Goal: Task Accomplishment & Management: Use online tool/utility

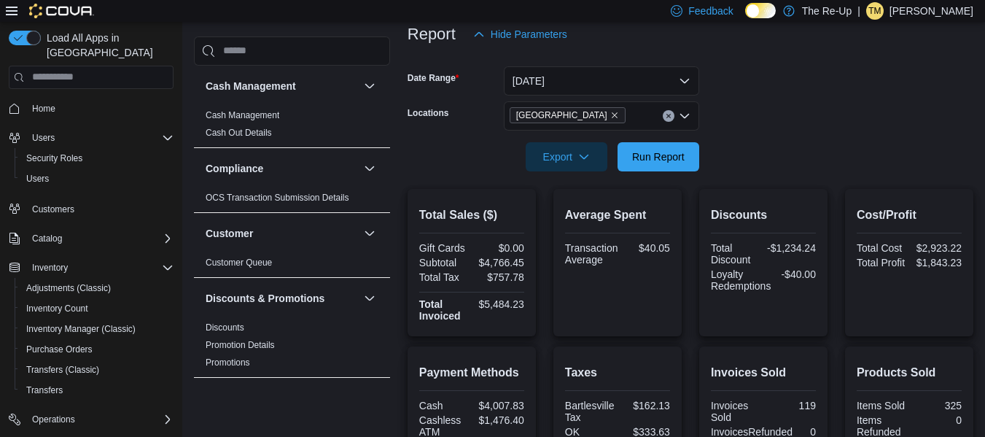
scroll to position [187, 0]
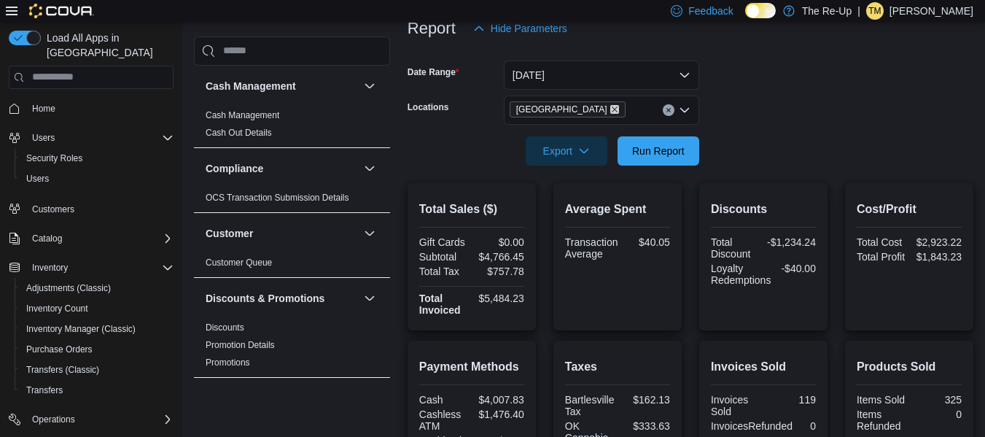
click at [612, 109] on icon "Remove Bartlesville from selection in this group" at bounding box center [615, 109] width 6 height 6
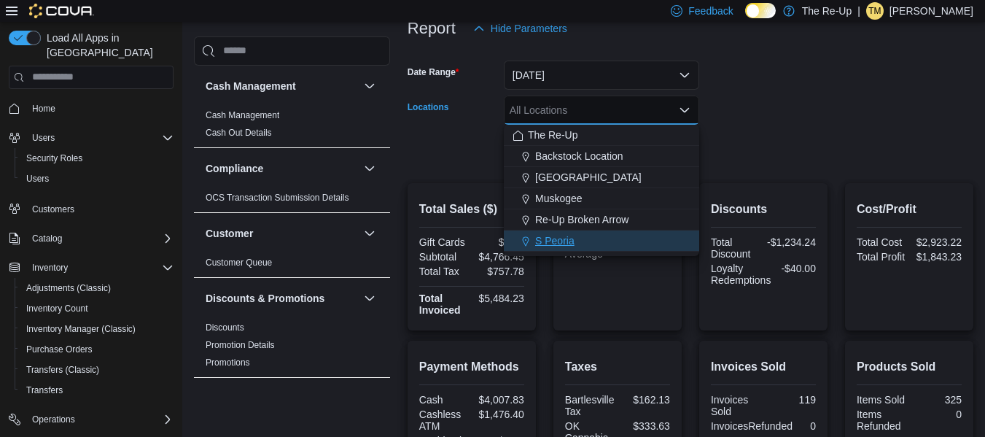
click at [583, 235] on div "S Peoria" at bounding box center [601, 240] width 178 height 15
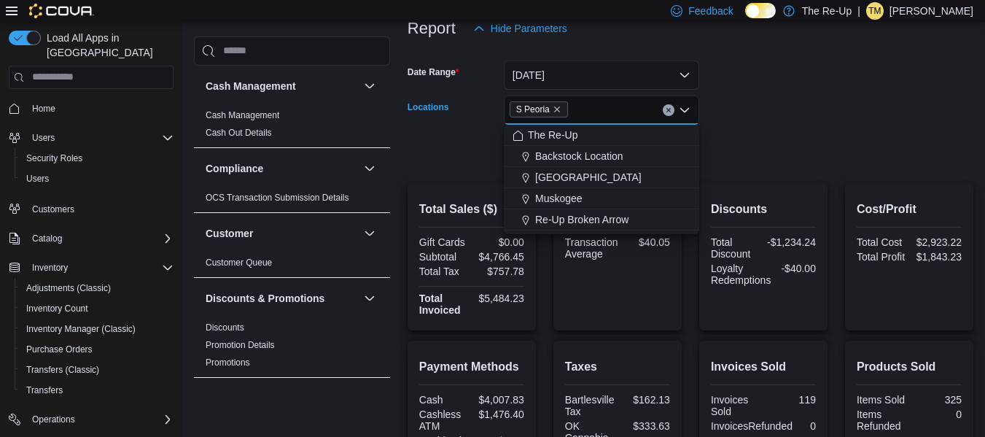
click at [797, 175] on div at bounding box center [690, 173] width 566 height 17
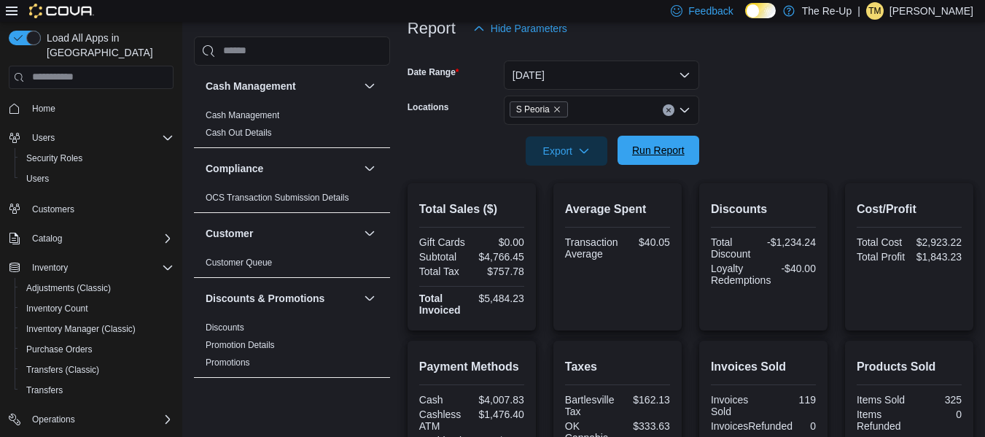
click at [674, 155] on span "Run Report" at bounding box center [658, 150] width 52 height 15
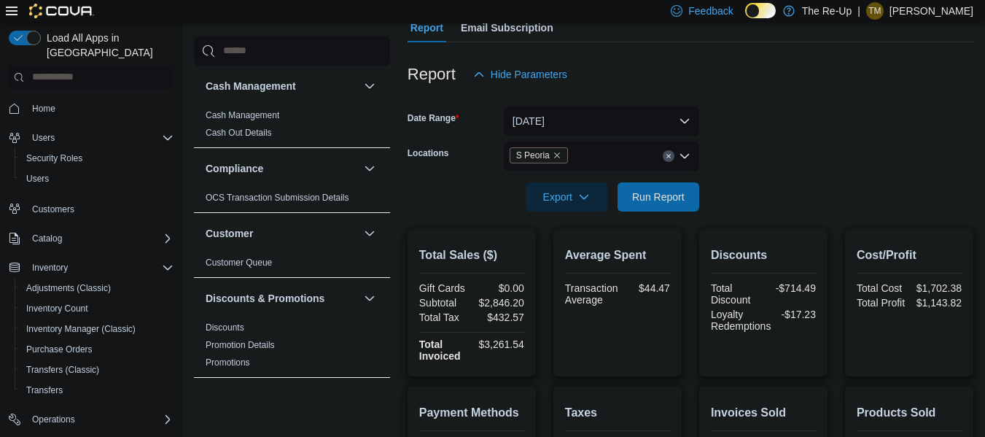
scroll to position [125, 0]
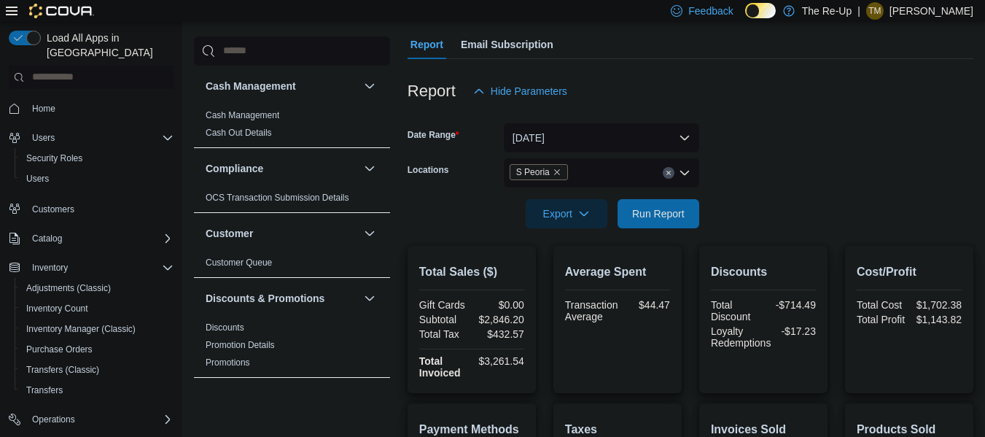
click at [555, 171] on icon "Remove S Peoria from selection in this group" at bounding box center [557, 172] width 6 height 6
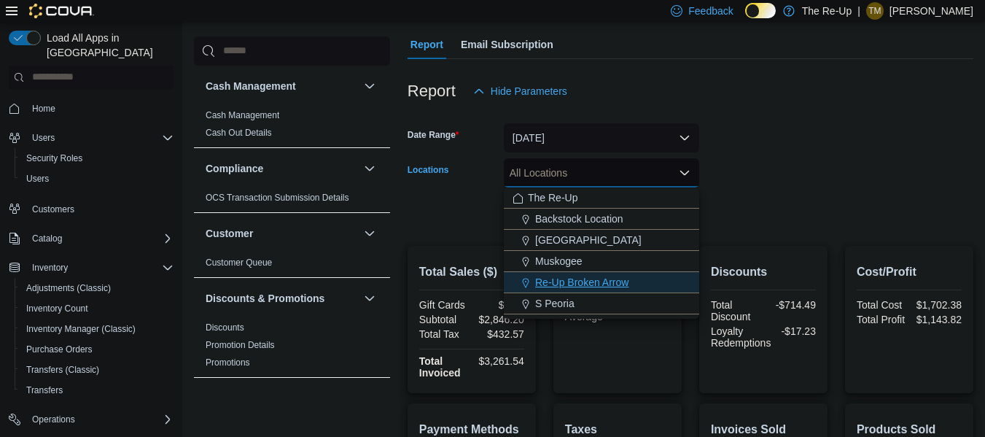
click at [572, 282] on span "Re-Up Broken Arrow" at bounding box center [581, 282] width 93 height 15
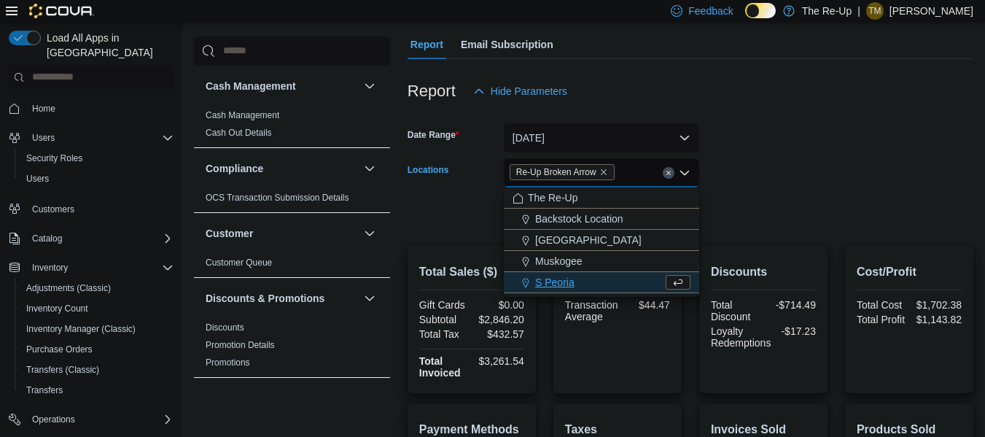
click at [791, 152] on form "Date Range [DATE] Locations Re-Up Broken Arrow Combo box. Selected. Re-Up Broke…" at bounding box center [690, 167] width 566 height 122
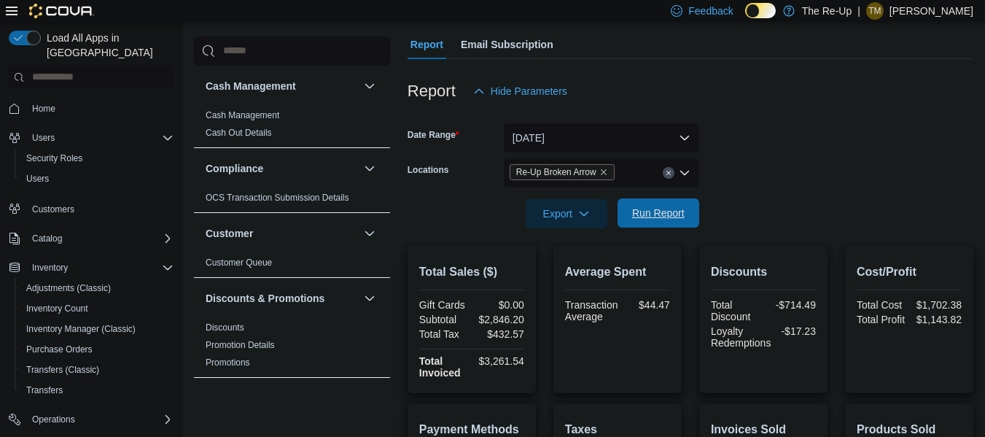
click at [660, 218] on span "Run Report" at bounding box center [658, 213] width 52 height 15
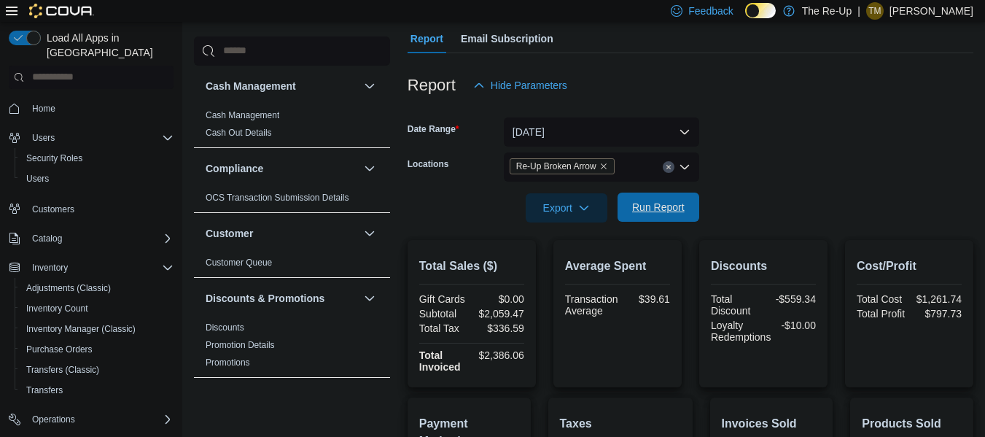
scroll to position [141, 0]
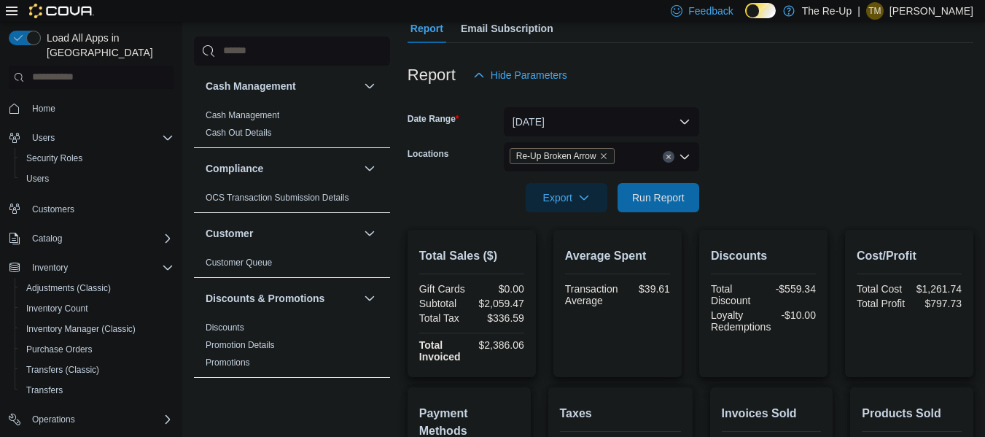
click at [604, 155] on icon "Remove Re-Up Broken Arrow from selection in this group" at bounding box center [604, 156] width 6 height 6
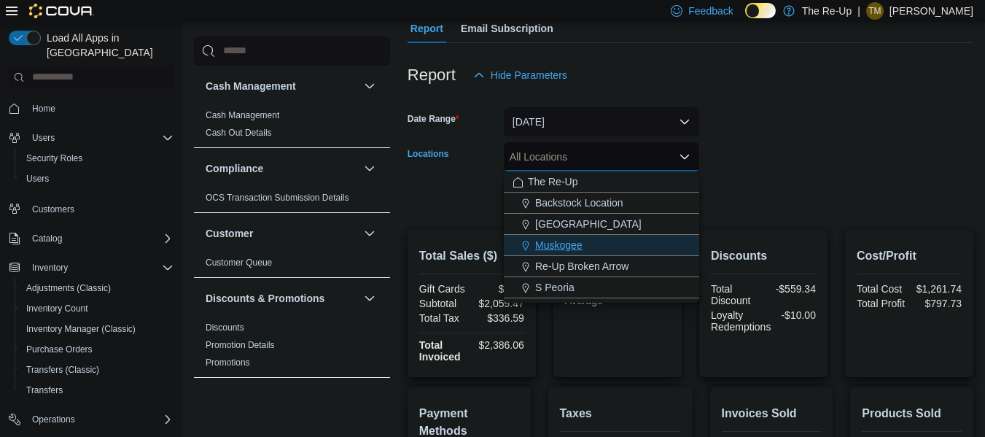
click at [592, 241] on div "Muskogee" at bounding box center [601, 245] width 178 height 15
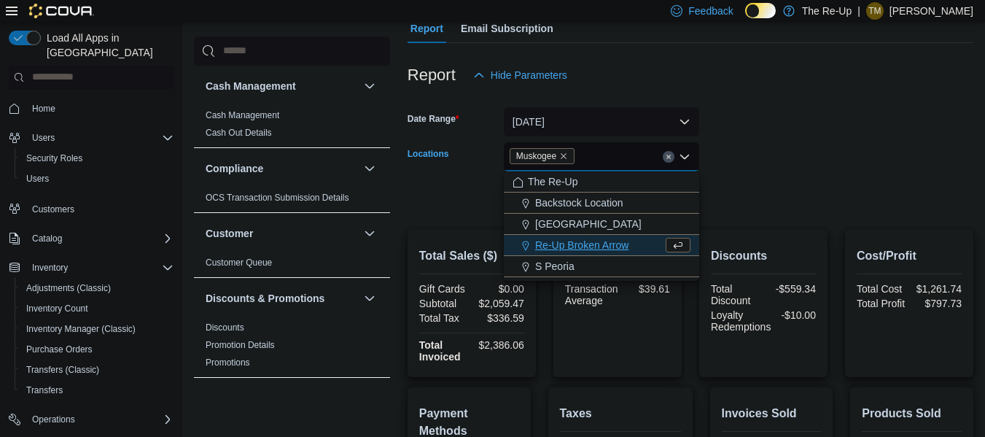
click at [782, 98] on div at bounding box center [690, 98] width 566 height 17
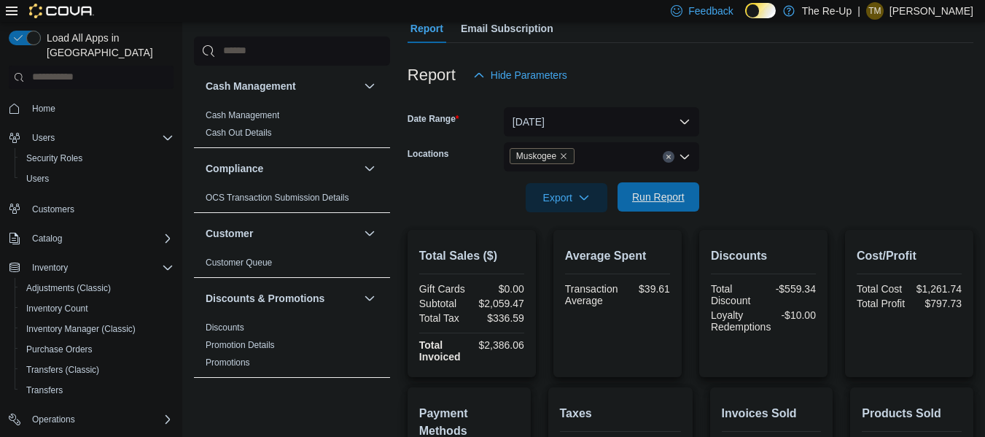
click at [646, 193] on span "Run Report" at bounding box center [658, 197] width 52 height 15
click at [564, 154] on icon "Remove Muskogee from selection in this group" at bounding box center [563, 156] width 9 height 9
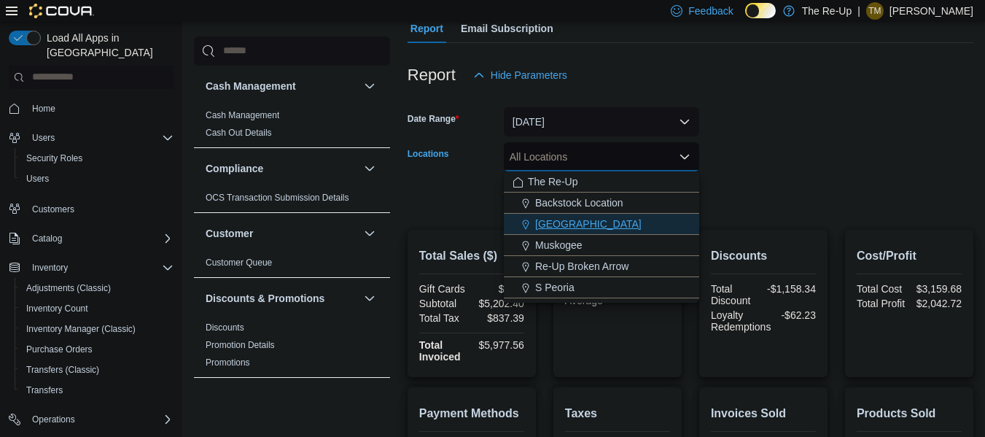
click at [590, 221] on div "[GEOGRAPHIC_DATA]" at bounding box center [601, 223] width 178 height 15
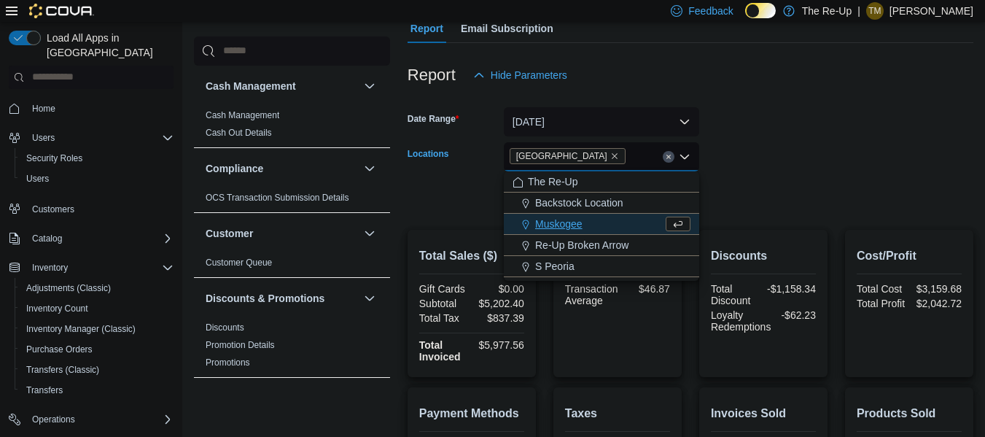
click at [743, 117] on form "Date Range [DATE] Locations [GEOGRAPHIC_DATA] Combo box. Selected. [GEOGRAPHIC_…" at bounding box center [690, 151] width 566 height 122
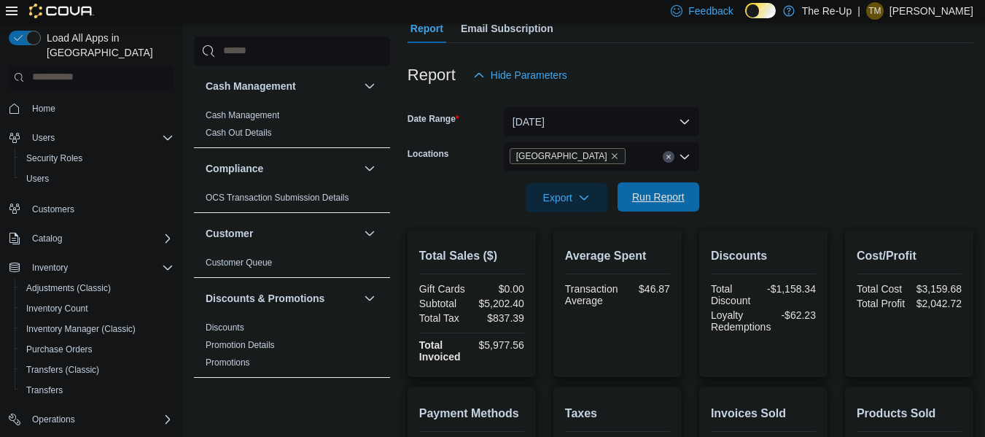
click at [644, 198] on span "Run Report" at bounding box center [658, 197] width 52 height 15
click at [610, 154] on icon "Remove Bartlesville from selection in this group" at bounding box center [614, 156] width 9 height 9
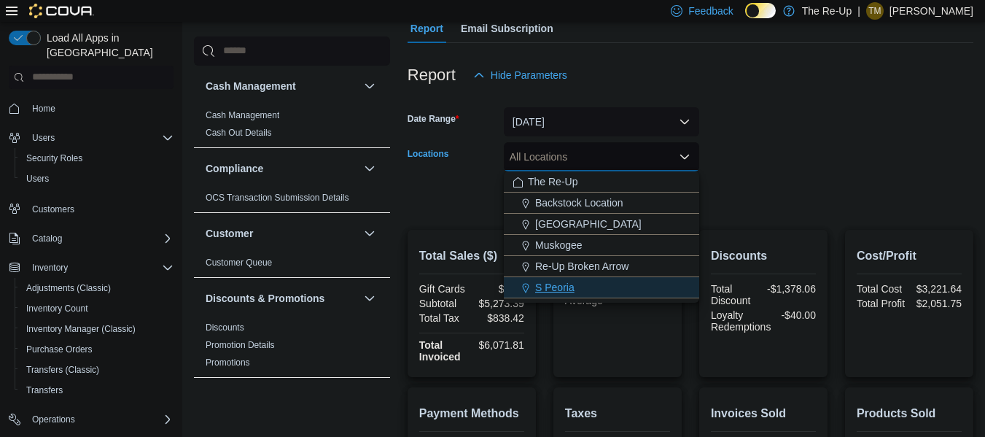
click at [545, 290] on span "S Peoria" at bounding box center [554, 287] width 39 height 15
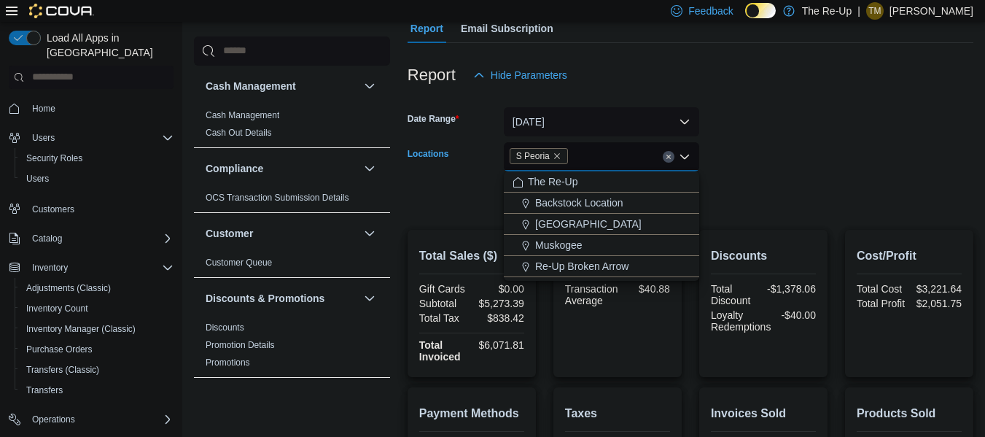
click at [747, 119] on form "Date Range [DATE] Locations S [GEOGRAPHIC_DATA] Combo box. Selected. S Peoria. …" at bounding box center [690, 151] width 566 height 122
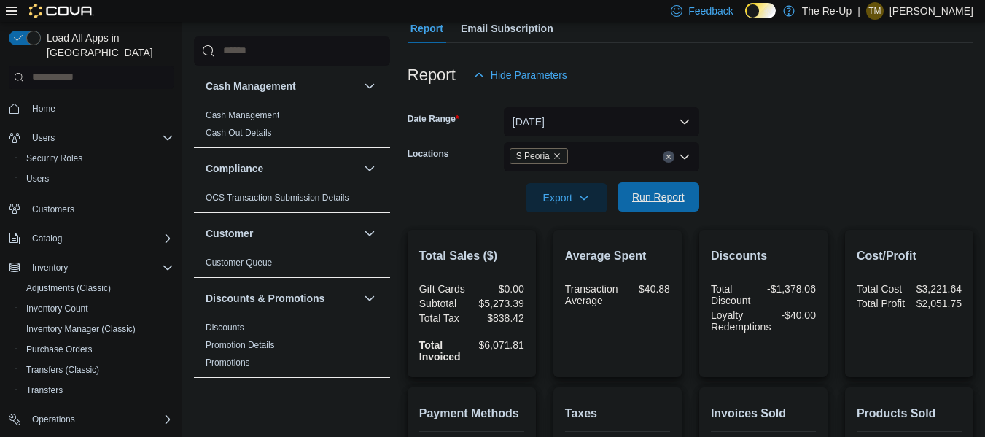
click at [644, 189] on span "Run Report" at bounding box center [658, 196] width 64 height 29
